Goal: Task Accomplishment & Management: Manage account settings

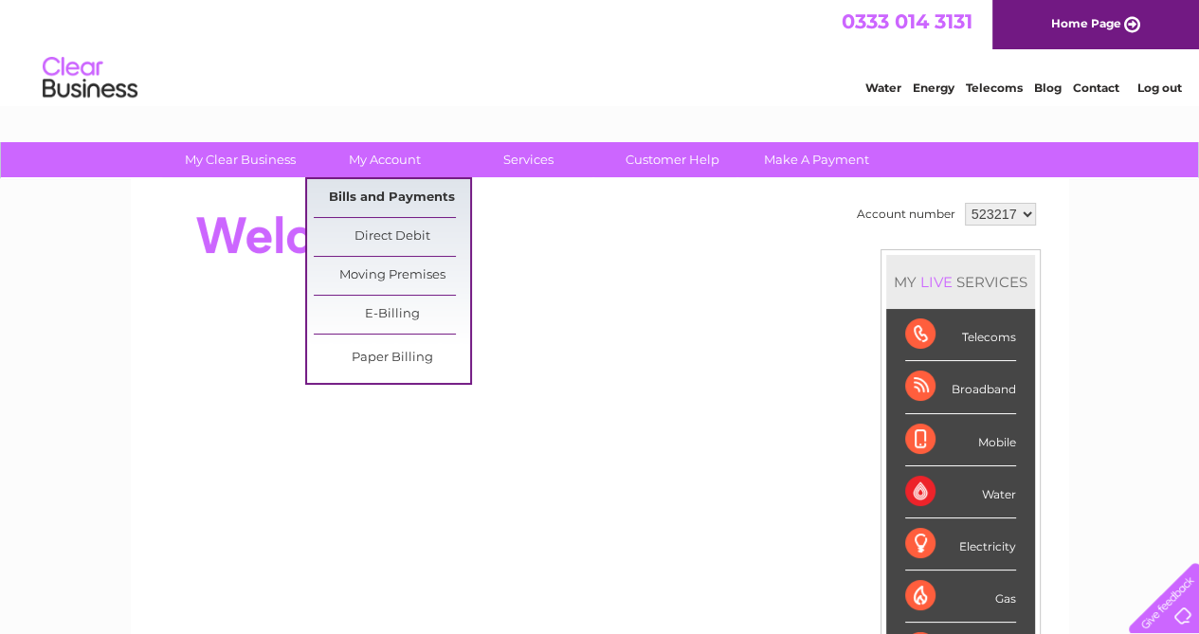
click at [403, 191] on link "Bills and Payments" at bounding box center [392, 198] width 156 height 38
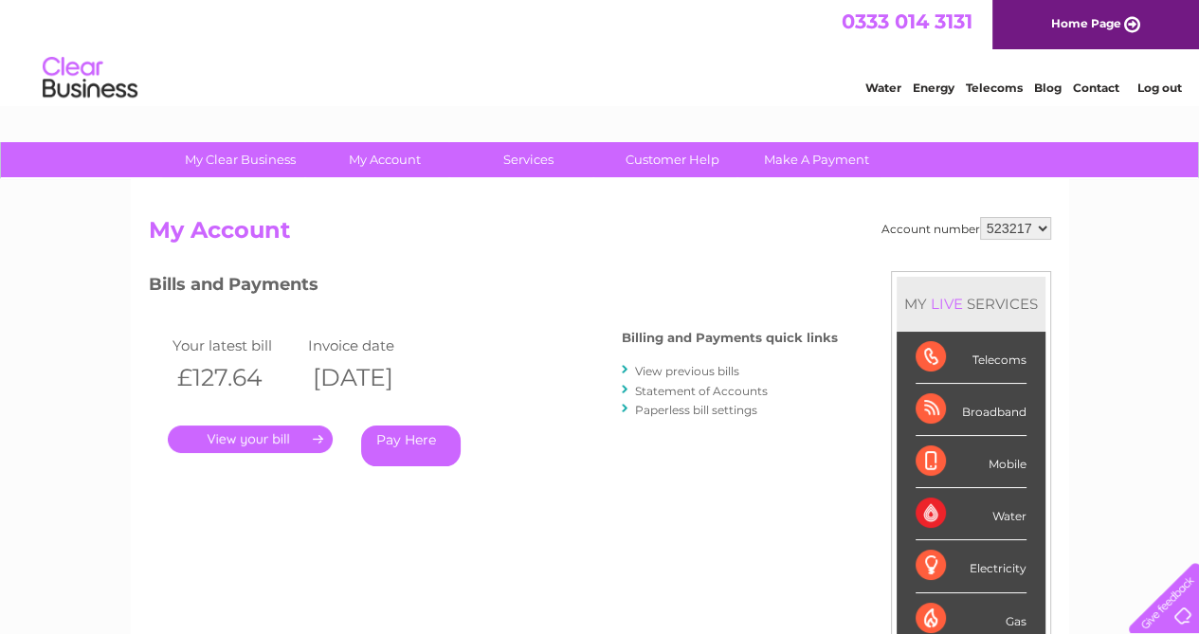
click at [299, 440] on link "." at bounding box center [250, 438] width 165 height 27
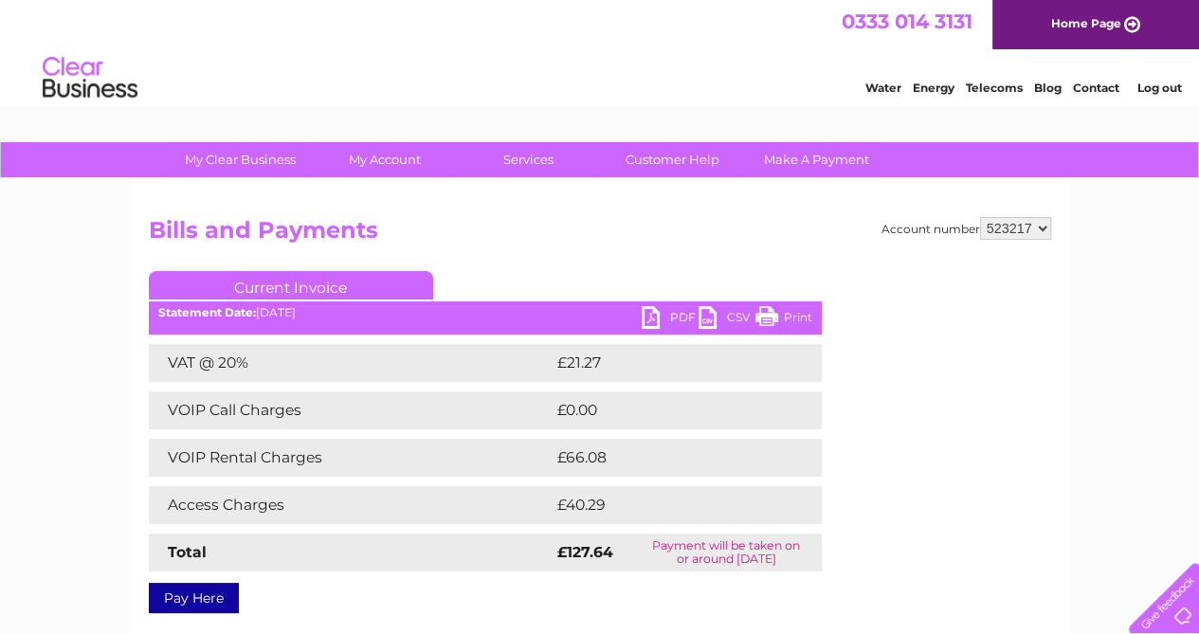
click at [764, 307] on link "Print" at bounding box center [783, 319] width 57 height 27
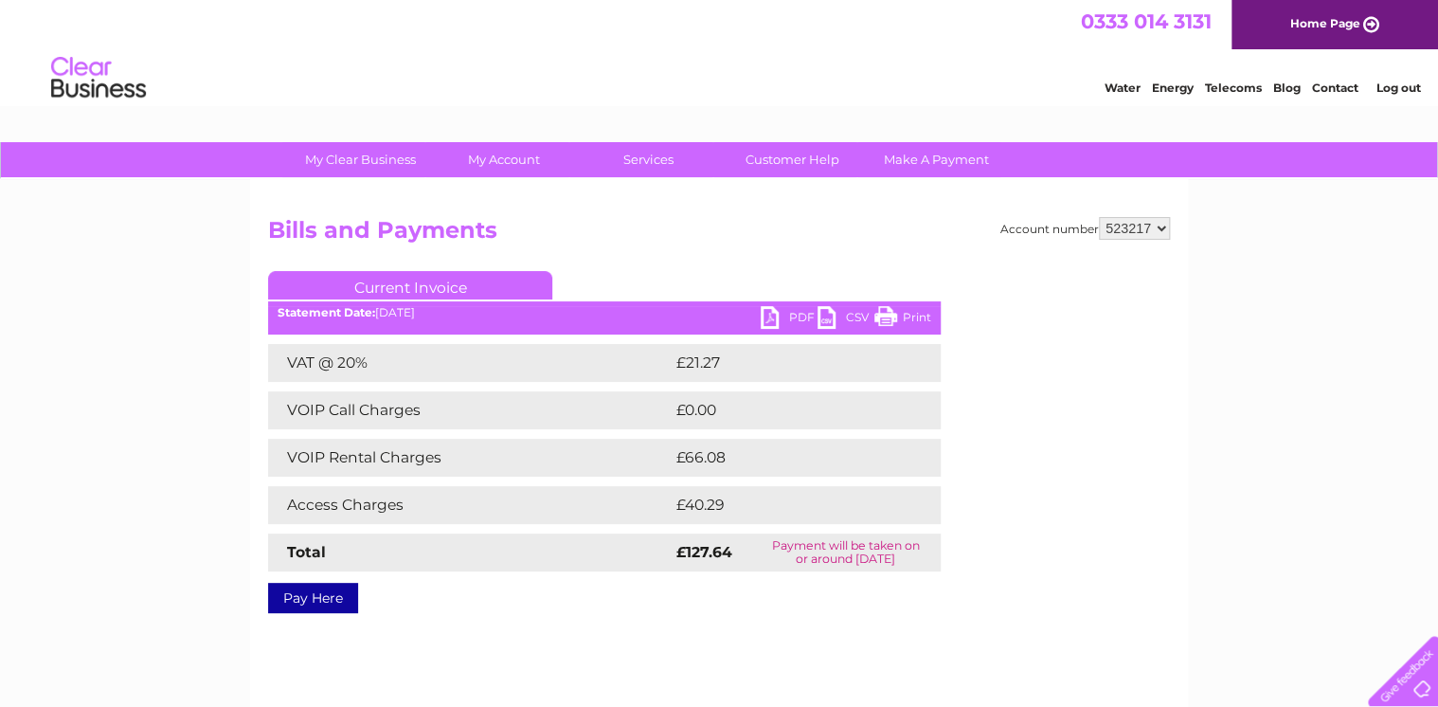
click at [914, 319] on link "Print" at bounding box center [902, 319] width 57 height 27
